Goal: Task Accomplishment & Management: Use online tool/utility

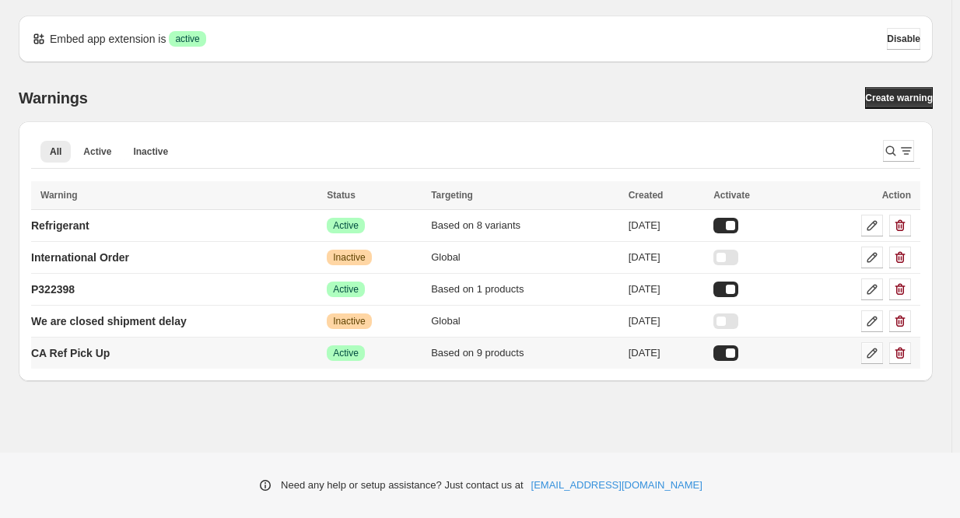
click at [877, 355] on icon at bounding box center [872, 353] width 16 height 16
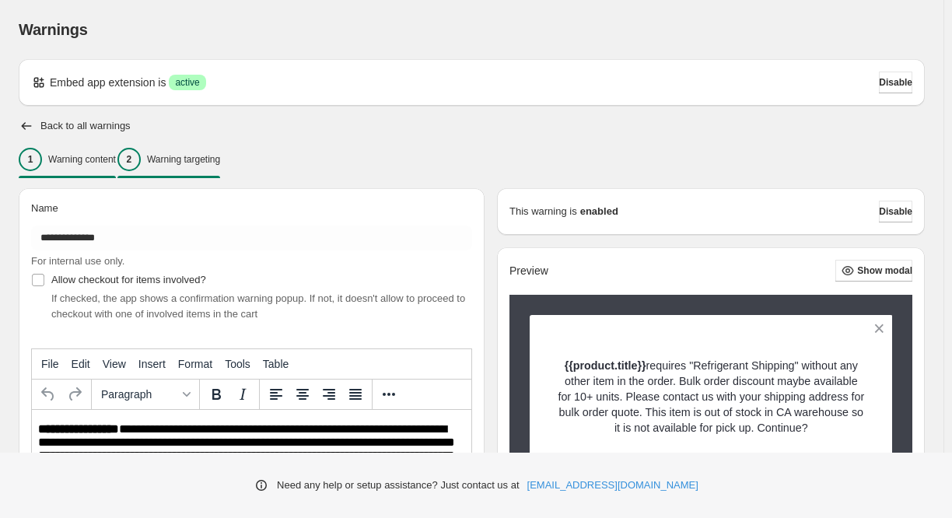
click at [220, 159] on p "Warning targeting" at bounding box center [183, 159] width 73 height 12
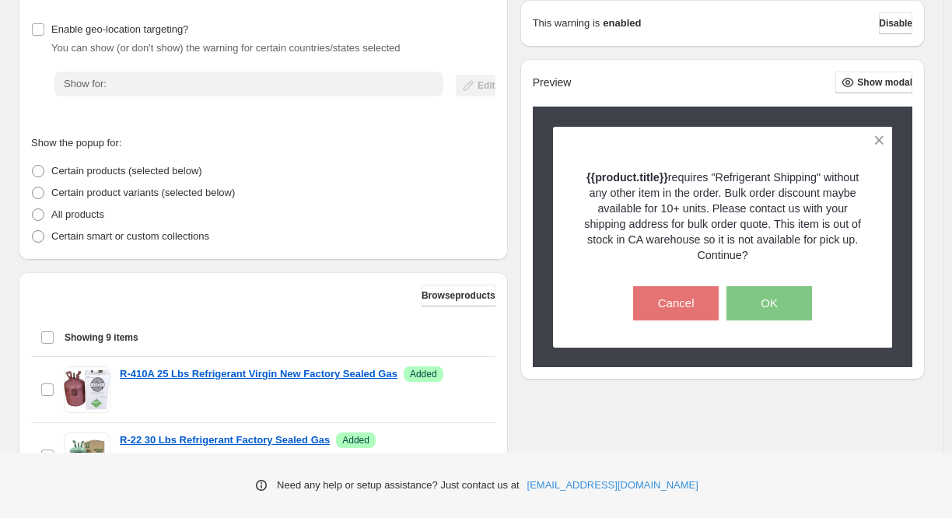
scroll to position [311, 0]
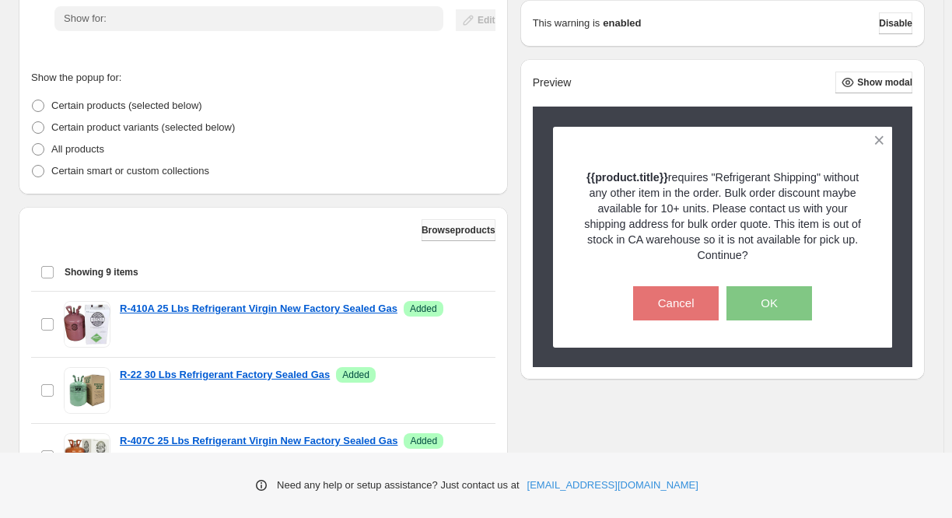
click at [425, 238] on button "Browse products" at bounding box center [459, 230] width 74 height 22
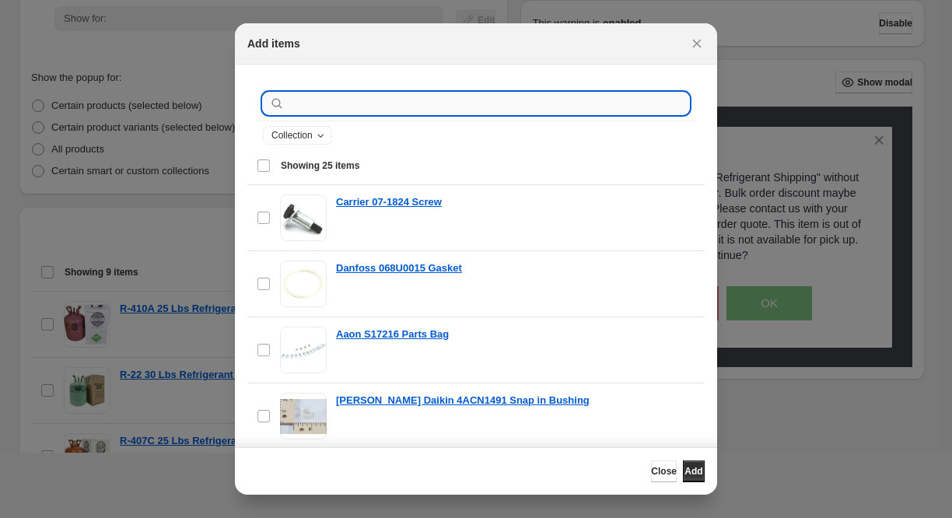
click at [401, 104] on input ":r1d:" at bounding box center [488, 104] width 401 height 22
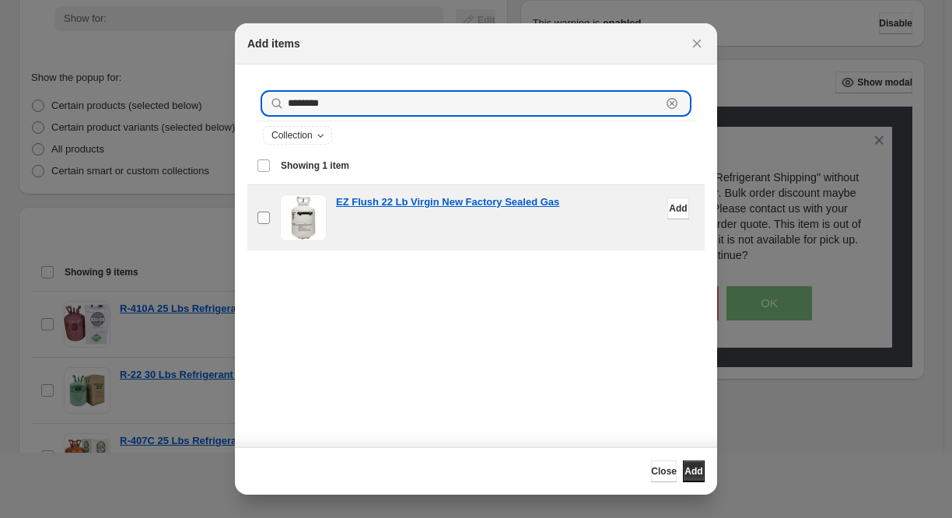
type input "********"
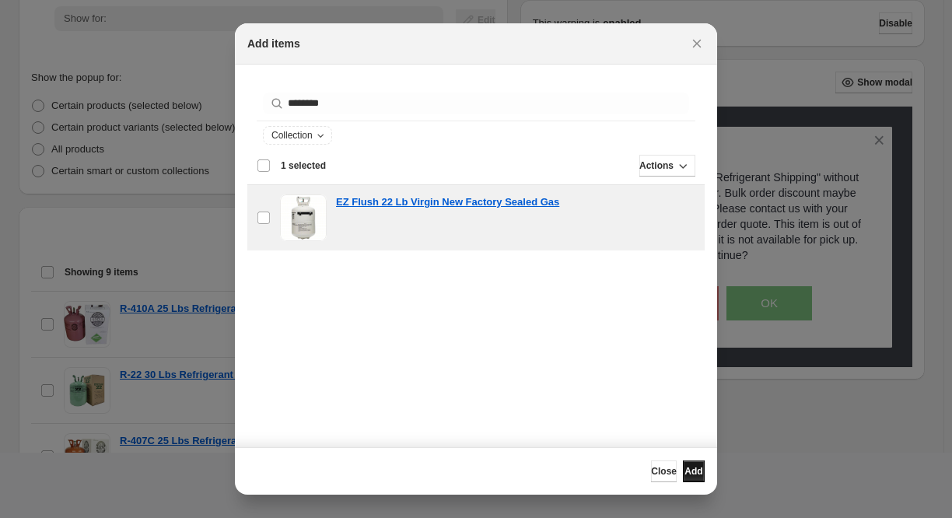
click at [688, 465] on span "Add" at bounding box center [693, 471] width 18 height 12
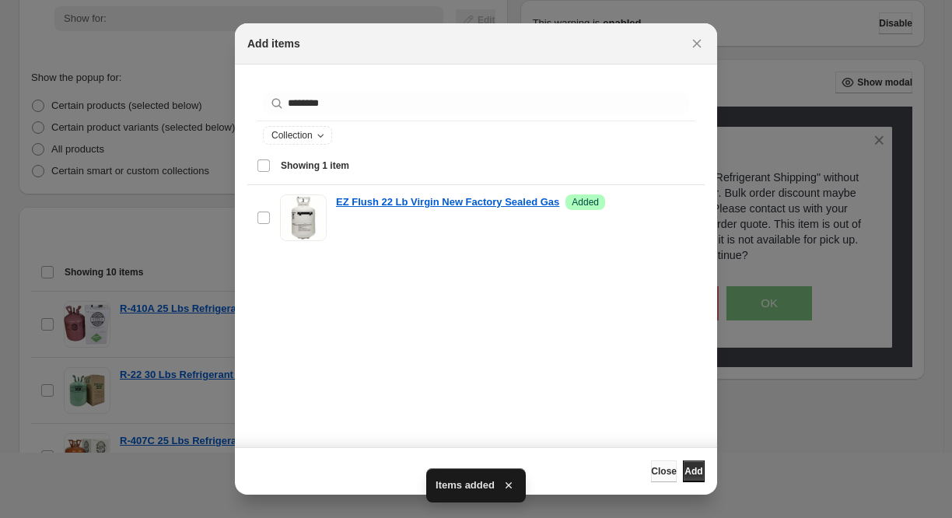
click at [651, 469] on span "Close" at bounding box center [664, 471] width 26 height 12
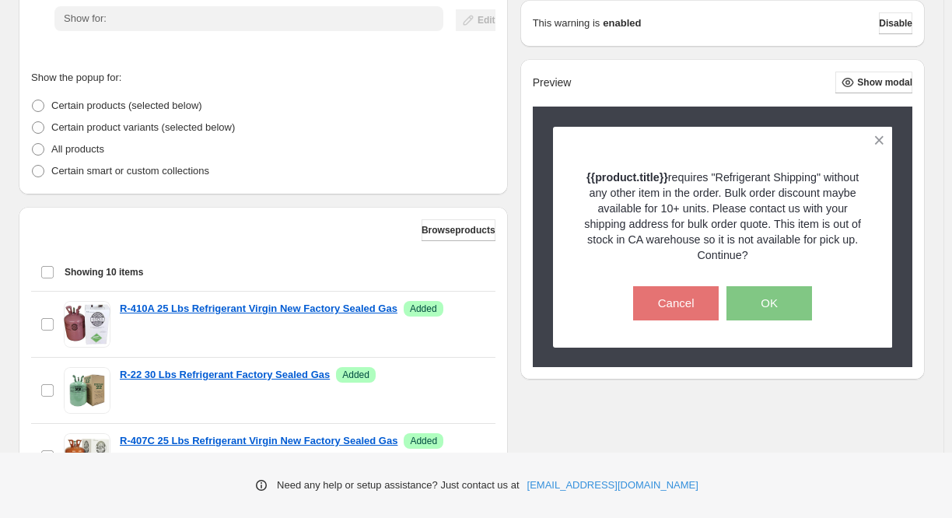
scroll to position [574, 0]
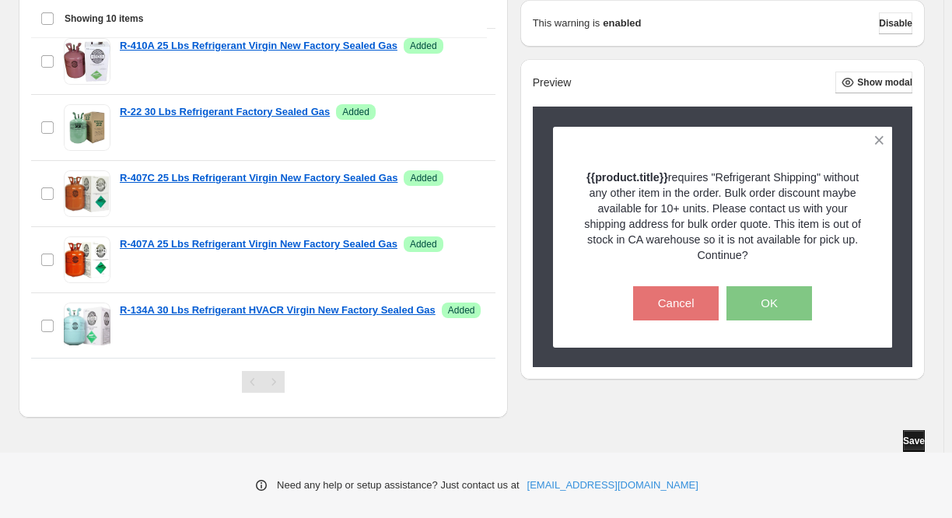
click at [905, 439] on span "Save" at bounding box center [914, 441] width 22 height 12
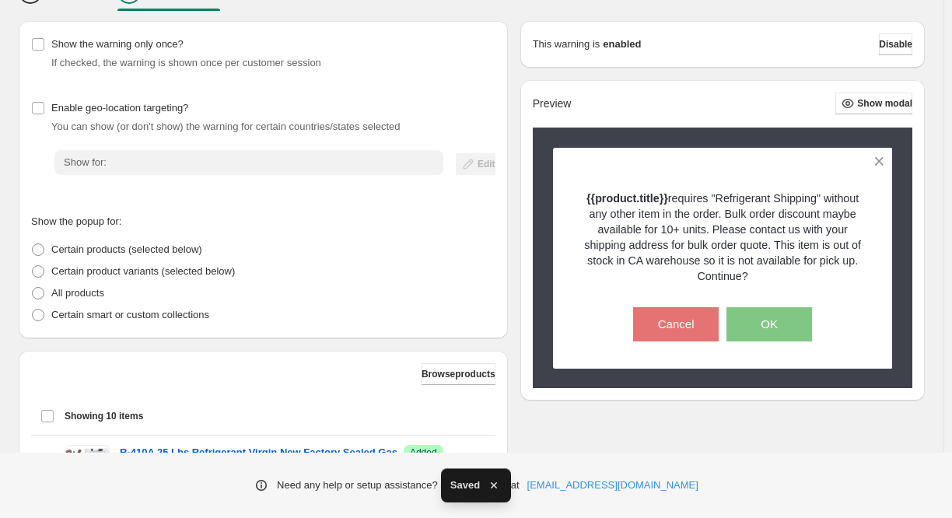
scroll to position [30, 0]
